Goal: Task Accomplishment & Management: Manage account settings

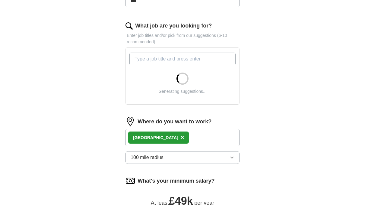
scroll to position [211, 0]
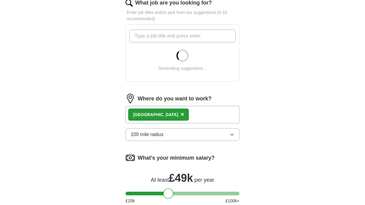
click at [181, 111] on span "×" at bounding box center [183, 114] width 4 height 7
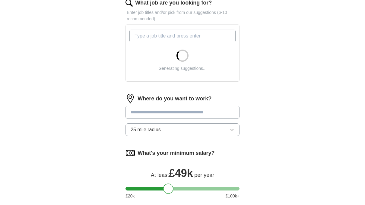
click at [153, 112] on form "Select a CV [PERSON_NAME] CV MN.docx [DATE] 08:27 Upload a different CV By uplo…" at bounding box center [182, 63] width 114 height 370
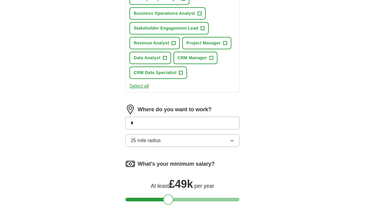
type input "**"
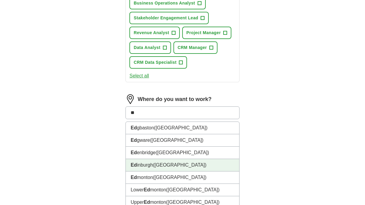
click at [152, 160] on li "Ed inburgh ([GEOGRAPHIC_DATA])" at bounding box center [182, 165] width 113 height 12
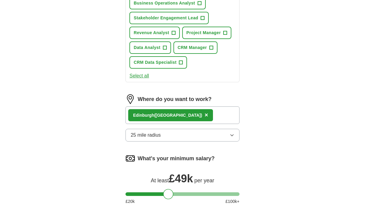
click at [176, 135] on button "25 mile radius" at bounding box center [182, 135] width 114 height 13
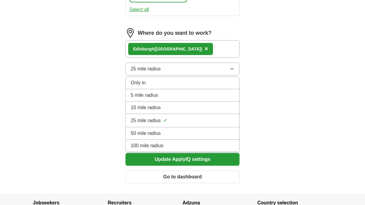
scroll to position [497, 0]
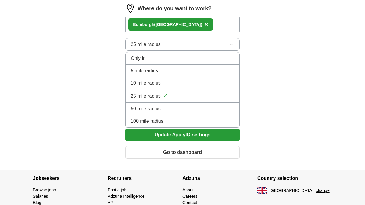
click at [164, 120] on div "100 mile radius" at bounding box center [183, 120] width 104 height 7
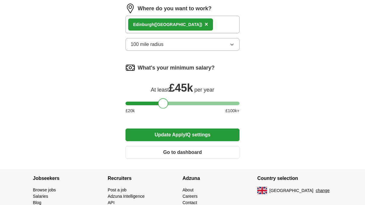
drag, startPoint x: 164, startPoint y: 100, endPoint x: 158, endPoint y: 101, distance: 5.5
click at [158, 101] on div at bounding box center [163, 103] width 10 height 10
click at [196, 131] on button "Update ApplyIQ settings" at bounding box center [182, 134] width 114 height 13
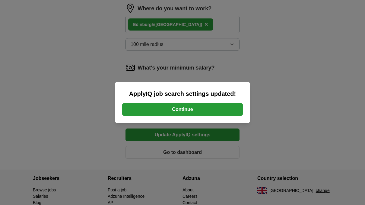
click at [181, 107] on button "Continue" at bounding box center [182, 109] width 121 height 13
